Goal: Information Seeking & Learning: Learn about a topic

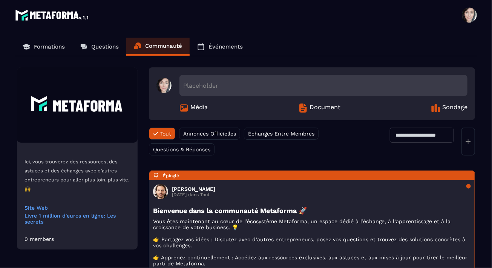
click at [225, 47] on p "Événements" at bounding box center [225, 46] width 34 height 7
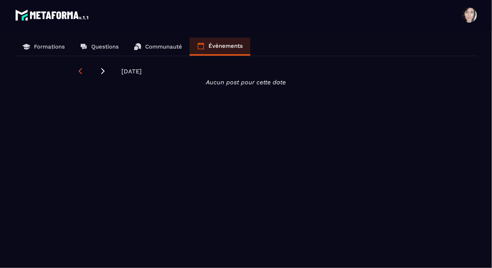
click at [76, 72] on icon at bounding box center [80, 71] width 8 height 8
click at [102, 45] on p "Questions" at bounding box center [105, 46] width 28 height 7
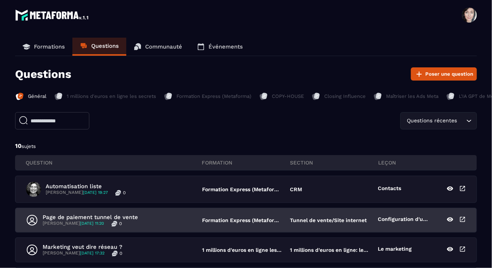
click at [231, 221] on p "Formation Express (Metaforma)" at bounding box center [242, 220] width 80 height 6
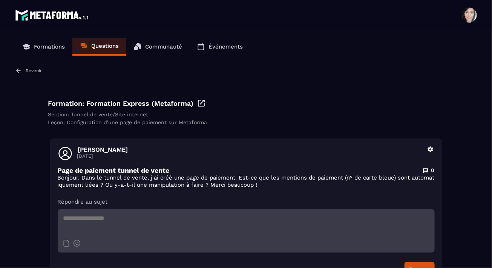
click at [37, 70] on p "Revenir" at bounding box center [34, 70] width 16 height 5
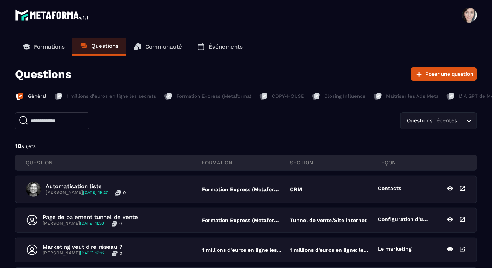
click at [480, 95] on p "L'IA GPT de Metaforma" at bounding box center [486, 96] width 54 height 7
click at [477, 97] on p "L'IA GPT de Metaforma" at bounding box center [486, 96] width 54 height 7
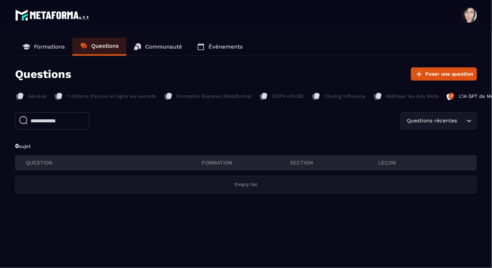
click at [43, 46] on p "Formations" at bounding box center [49, 46] width 31 height 7
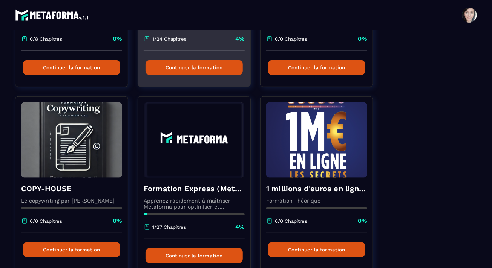
scroll to position [188, 0]
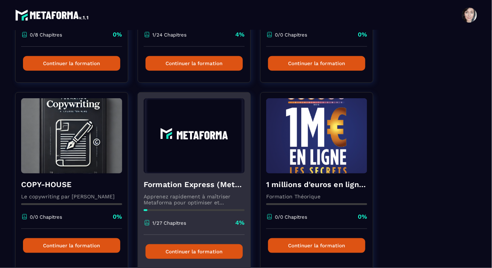
click at [176, 200] on p "Apprenez rapidement à maîtriser Metaforma pour optimiser et automatiser votre b…" at bounding box center [194, 200] width 101 height 12
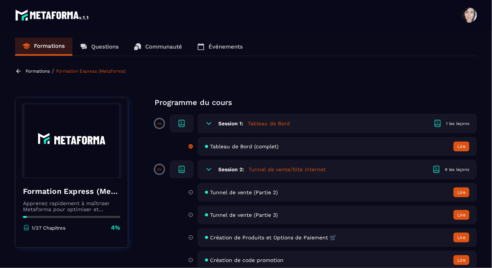
click at [277, 171] on h5 "Tunnel de vente/Site internet" at bounding box center [286, 170] width 77 height 8
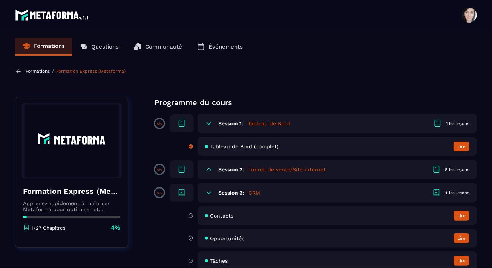
click at [231, 170] on h6 "Session 2:" at bounding box center [231, 170] width 26 height 6
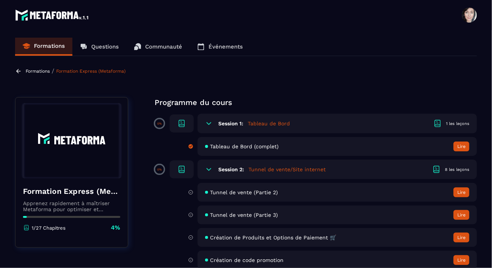
click at [236, 192] on span "Tunnel de vente (Partie 2)" at bounding box center [244, 193] width 68 height 6
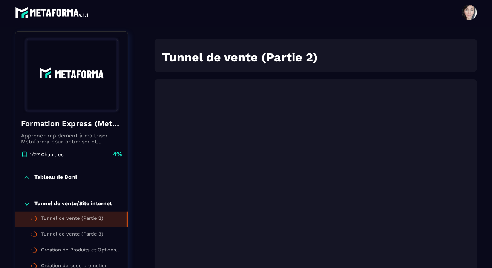
scroll to position [78, 0]
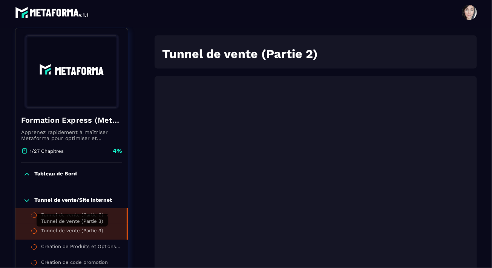
click at [83, 231] on div "Tunnel de vente (Partie 3)" at bounding box center [72, 232] width 62 height 8
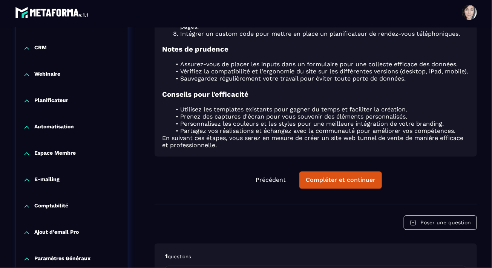
scroll to position [583, 0]
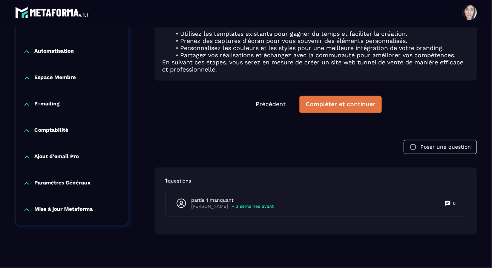
click at [366, 105] on button "Compléter et continuer" at bounding box center [340, 104] width 83 height 17
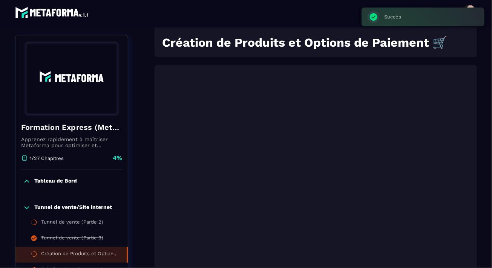
scroll to position [78, 0]
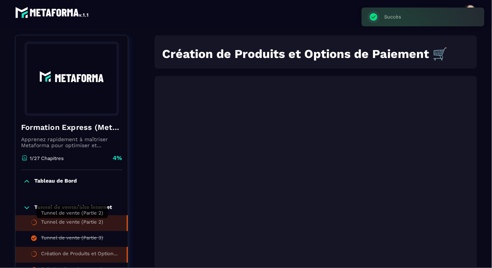
click at [94, 222] on div "Tunnel de vente (Partie 2)" at bounding box center [72, 223] width 62 height 8
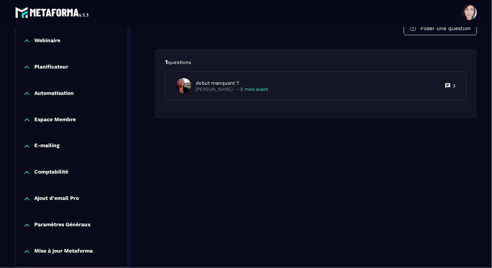
scroll to position [304, 0]
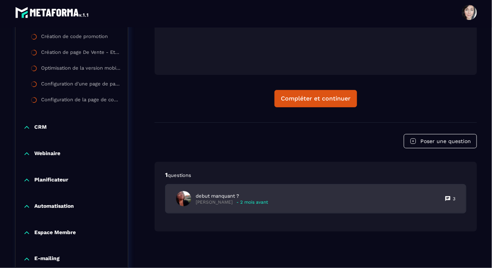
click at [450, 197] on icon at bounding box center [447, 199] width 5 height 5
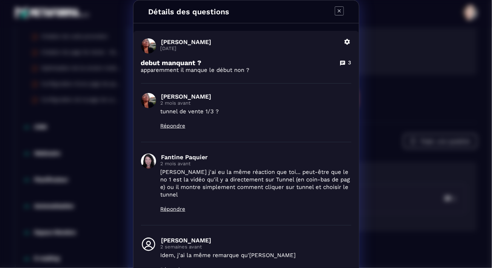
click at [338, 12] on icon "Modal window" at bounding box center [339, 10] width 9 height 9
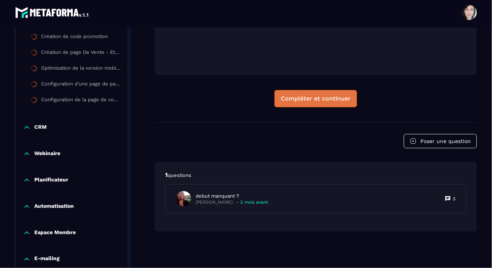
click at [316, 101] on div "Compléter et continuer" at bounding box center [316, 99] width 70 height 8
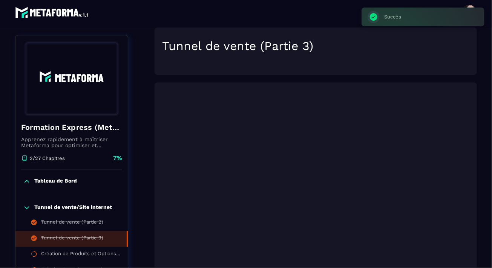
scroll to position [78, 0]
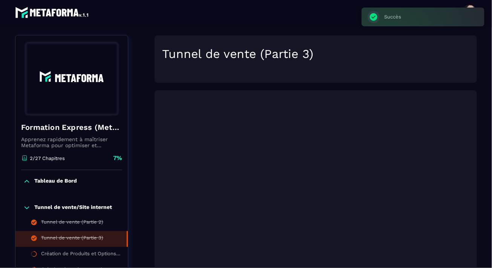
click at [67, 182] on p "Tableau de Bord" at bounding box center [55, 182] width 43 height 8
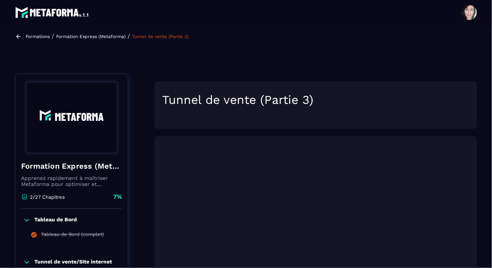
scroll to position [0, 0]
